Goal: Find specific page/section: Find specific page/section

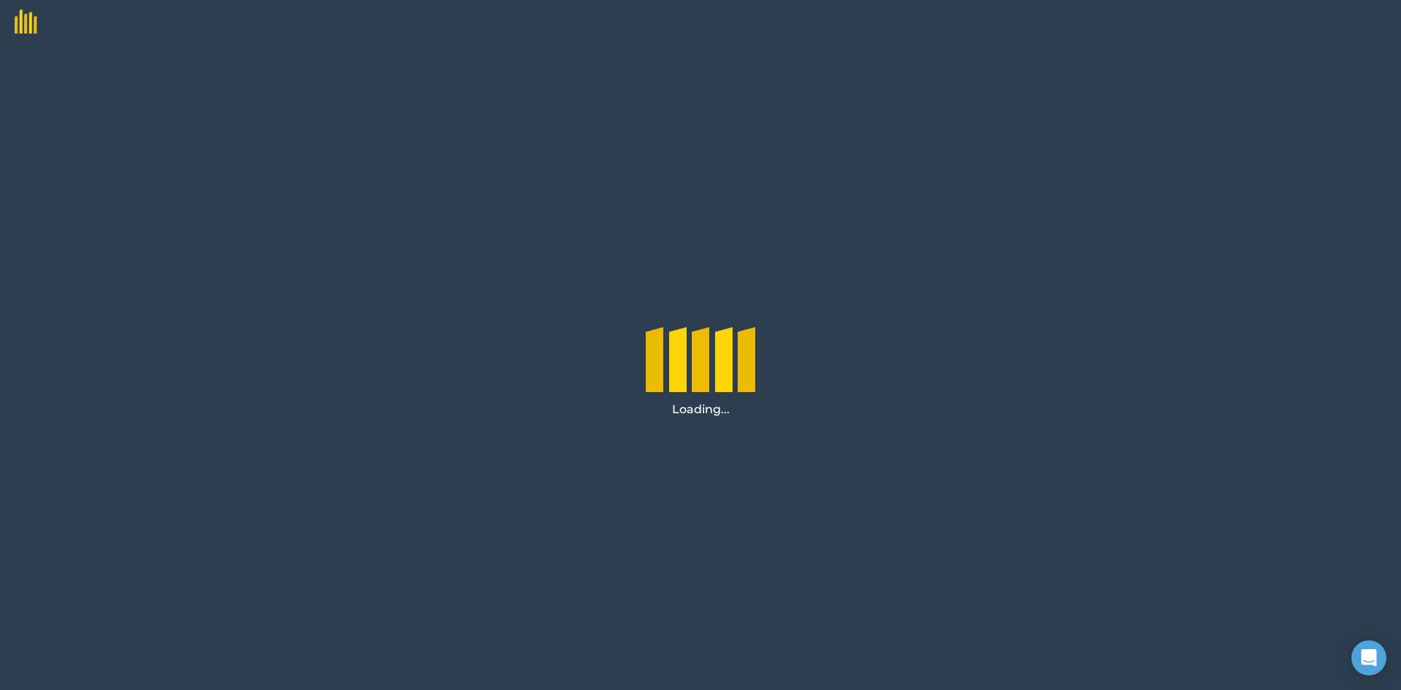
click at [28, 25] on img at bounding box center [18, 17] width 37 height 34
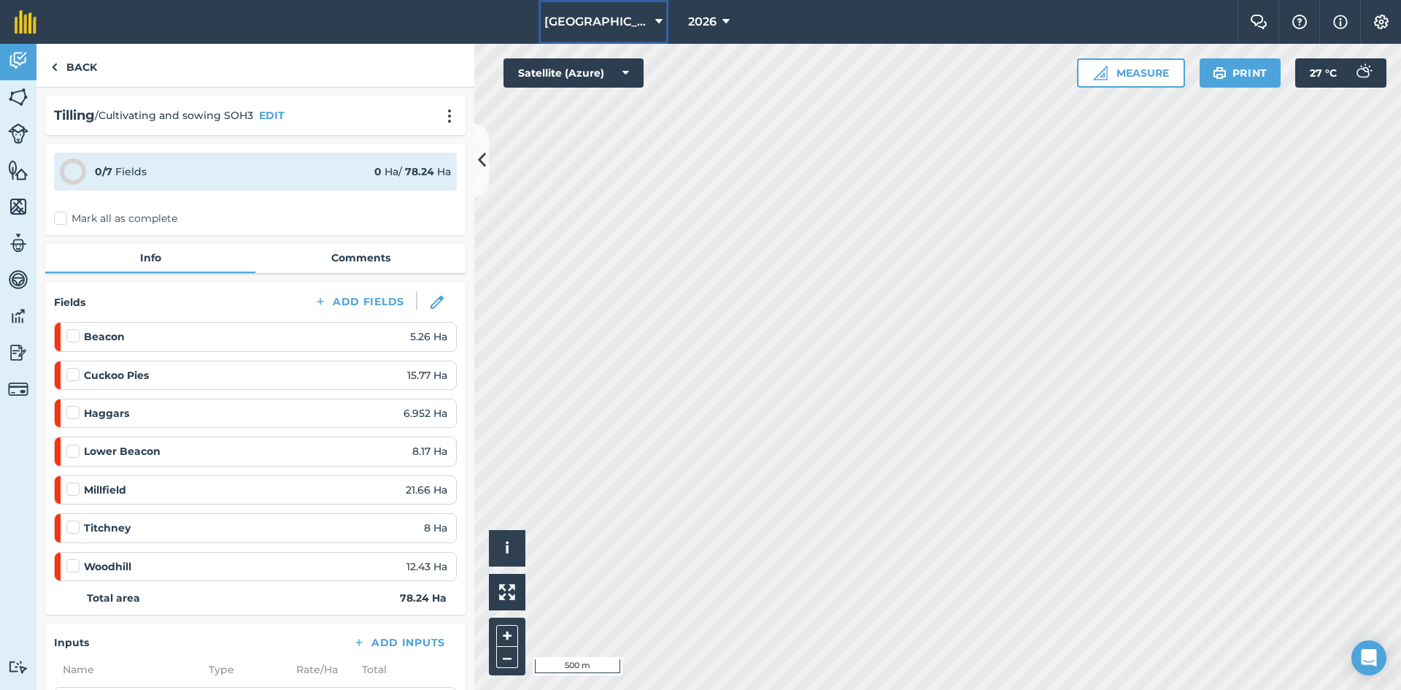
click at [658, 28] on icon at bounding box center [658, 22] width 7 height 18
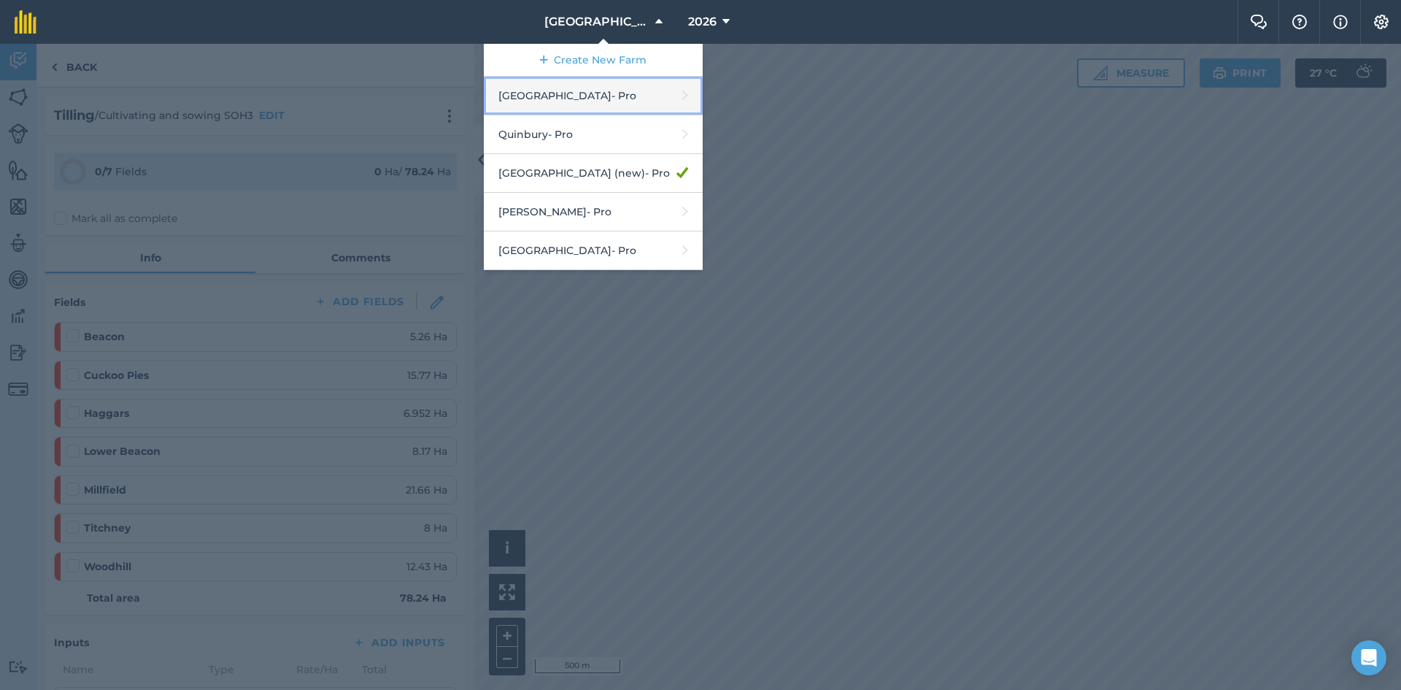
click at [587, 104] on link "Hyde Hall - Pro" at bounding box center [593, 96] width 219 height 39
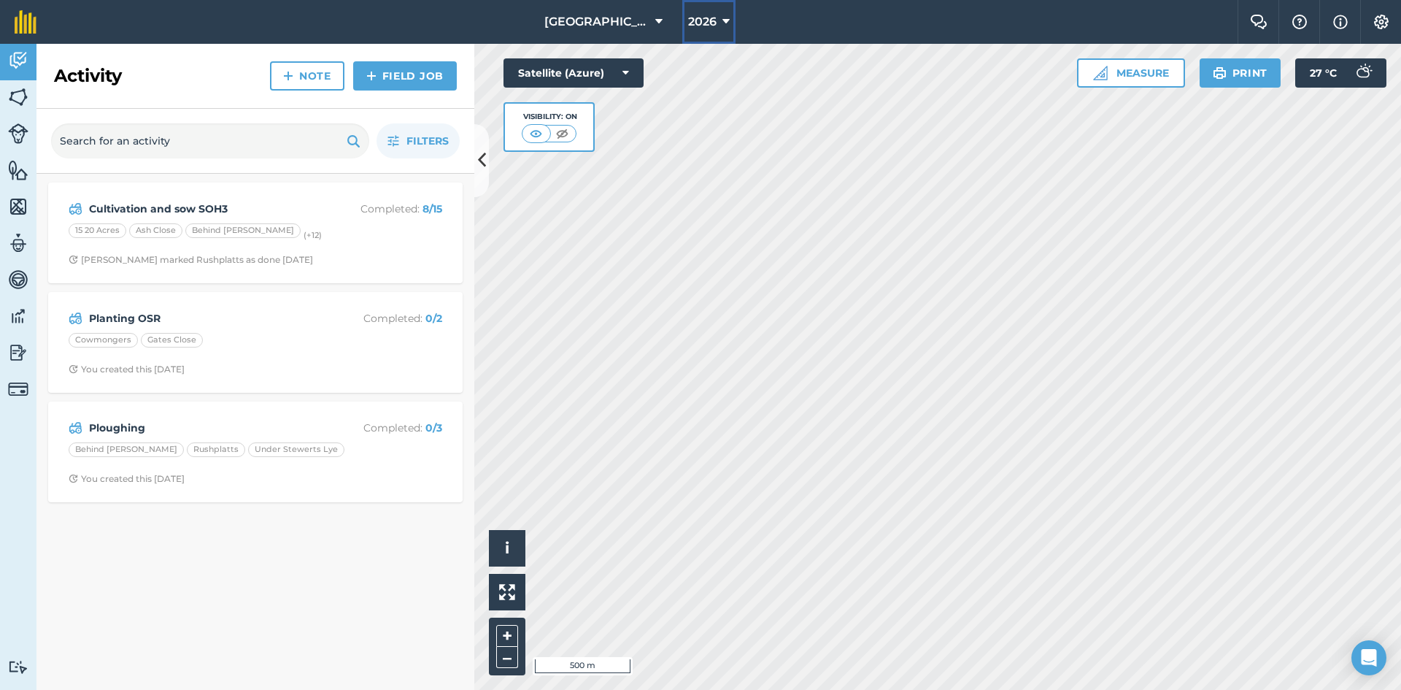
click at [722, 25] on icon at bounding box center [725, 22] width 7 height 18
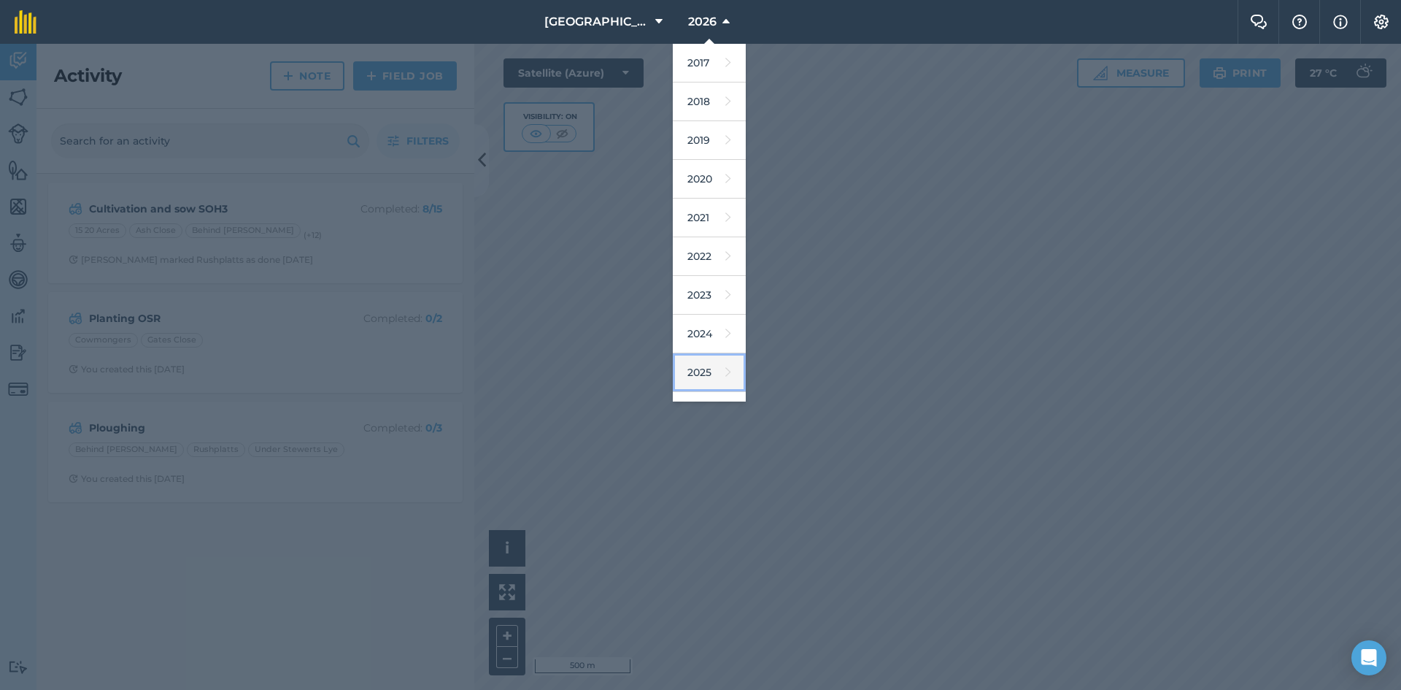
click at [673, 367] on link "2025" at bounding box center [709, 372] width 73 height 39
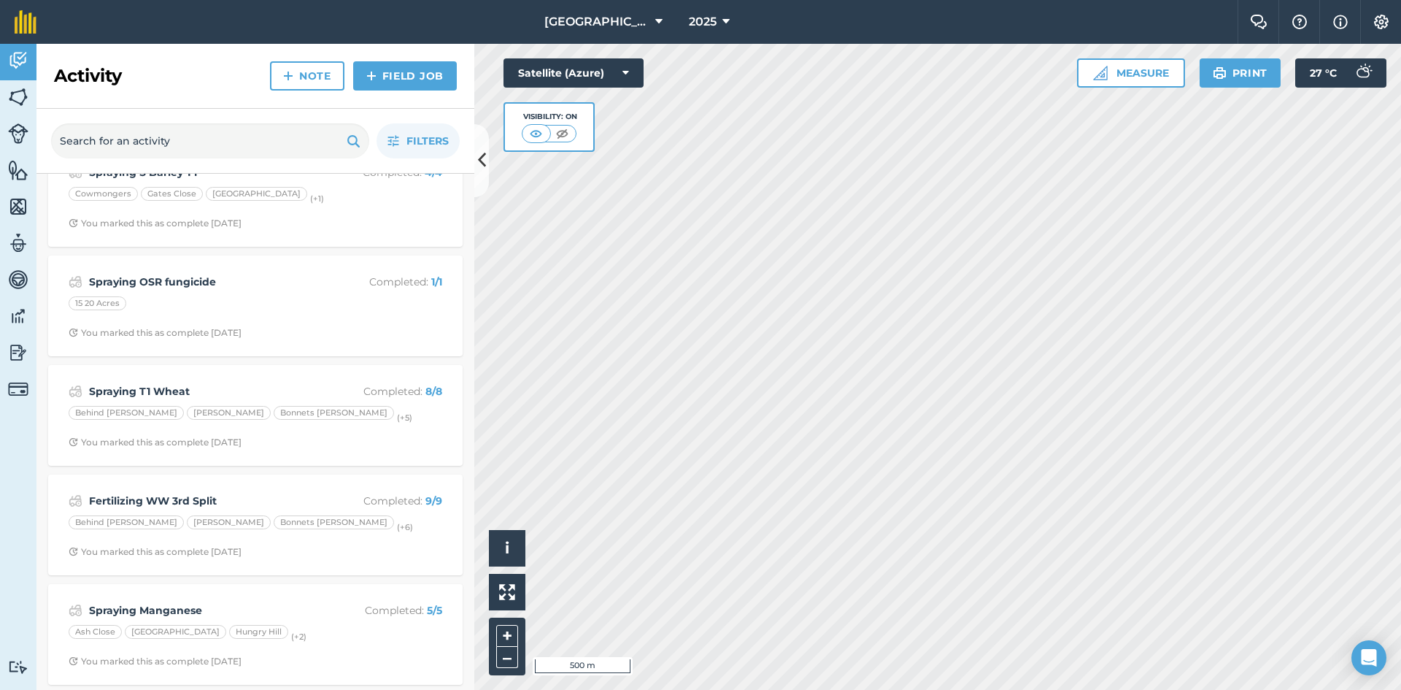
scroll to position [1314, 0]
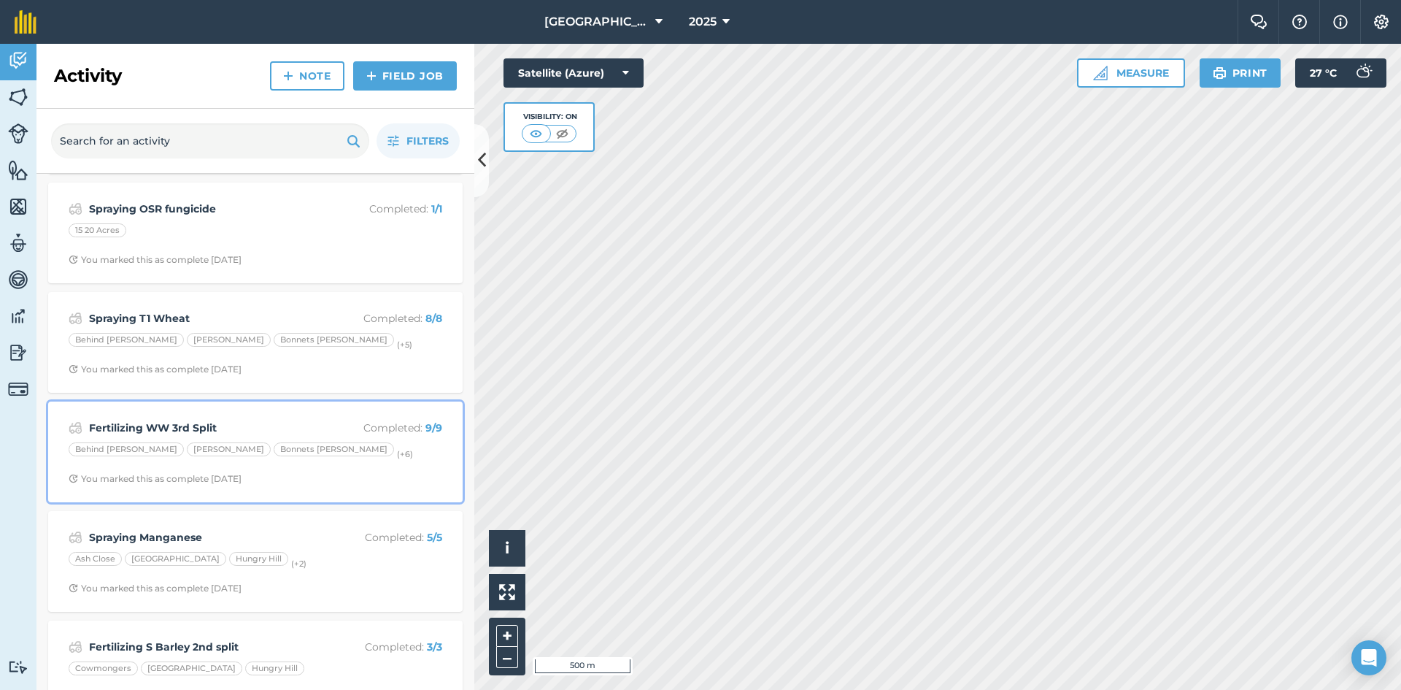
click at [207, 422] on strong "Fertilizing WW 3rd Split" at bounding box center [204, 428] width 231 height 16
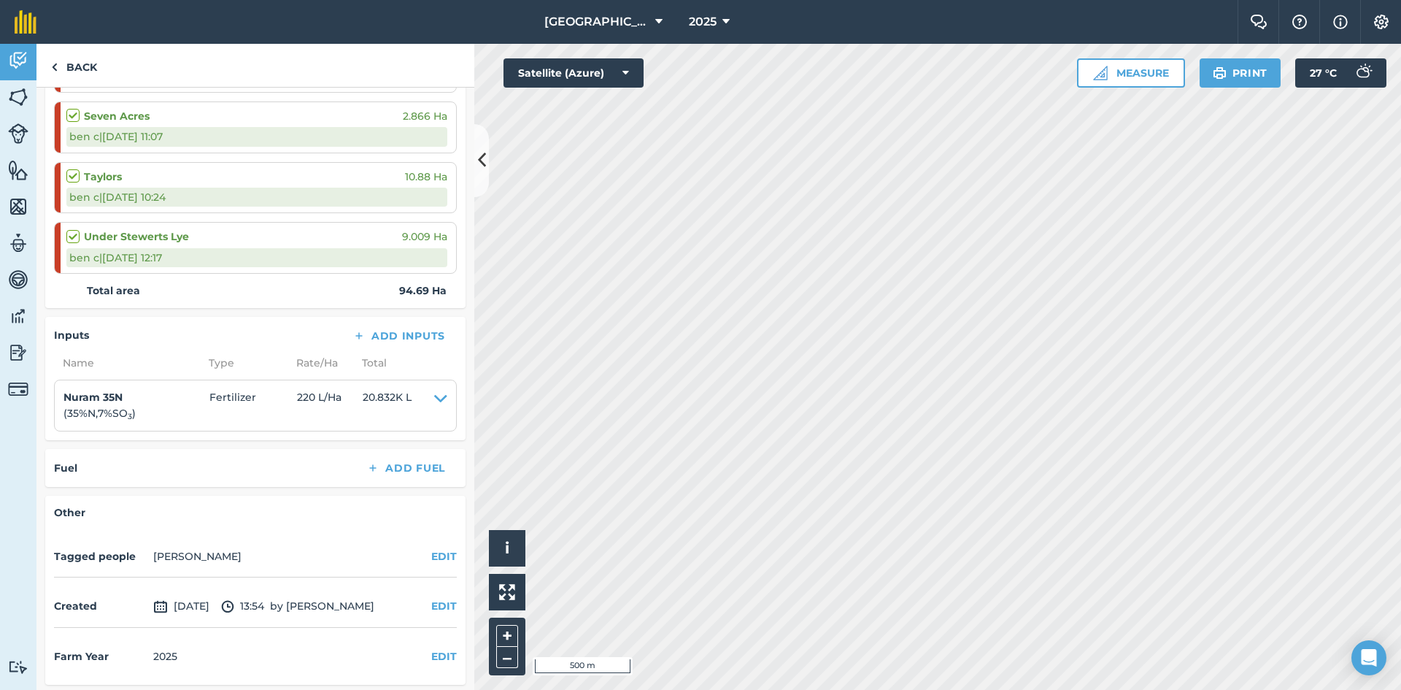
scroll to position [584, 0]
